Goal: Entertainment & Leisure: Consume media (video, audio)

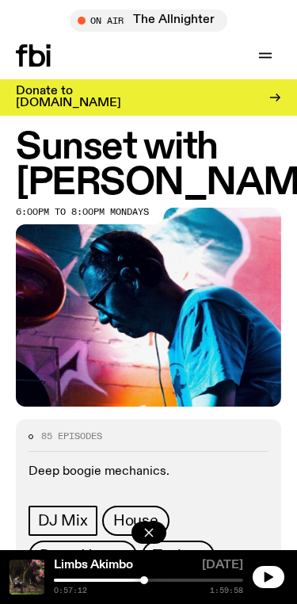
click at [40, 49] on icon at bounding box center [33, 55] width 35 height 22
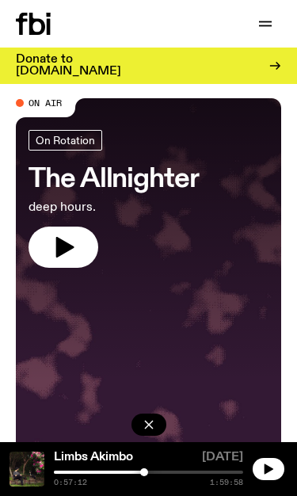
click at [59, 246] on icon "button" at bounding box center [65, 247] width 18 height 21
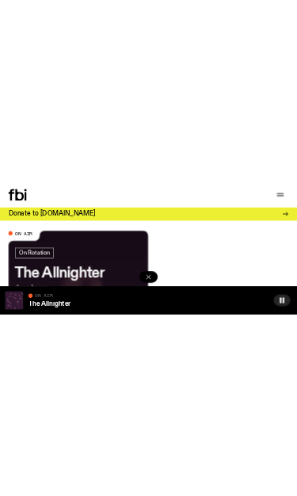
scroll to position [46, 0]
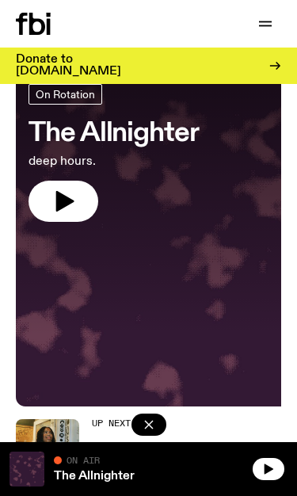
click at [70, 205] on icon "button" at bounding box center [63, 201] width 25 height 25
click at [67, 205] on icon "button" at bounding box center [65, 201] width 18 height 21
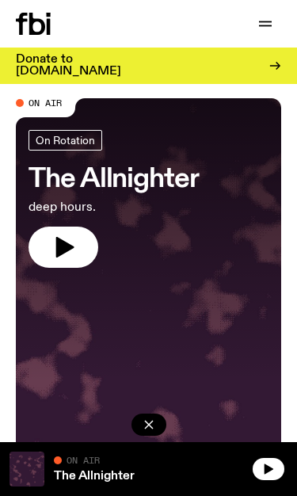
click at [69, 236] on icon "button" at bounding box center [63, 247] width 25 height 25
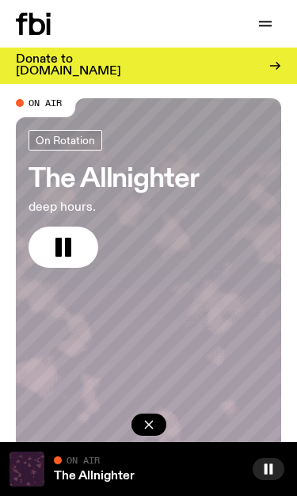
click at [64, 250] on icon "button" at bounding box center [63, 247] width 25 height 25
